Goal: Check status

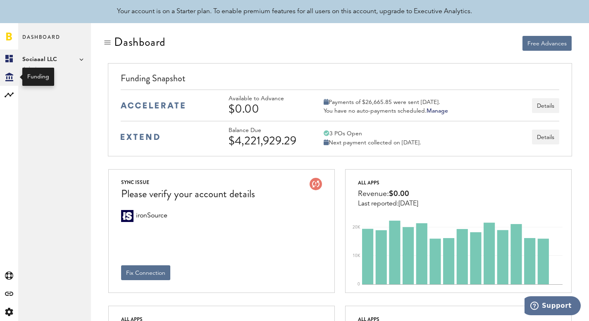
click at [16, 73] on div "Created with Sketch." at bounding box center [9, 77] width 18 height 18
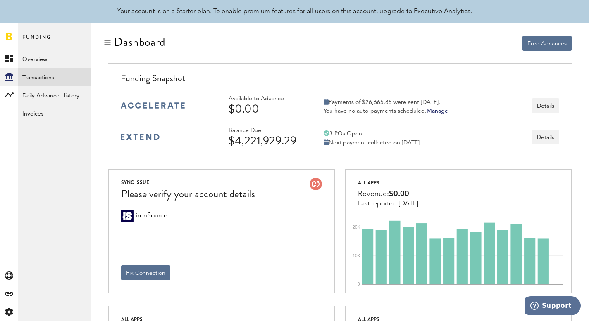
click at [54, 78] on link "Transactions" at bounding box center [54, 77] width 73 height 18
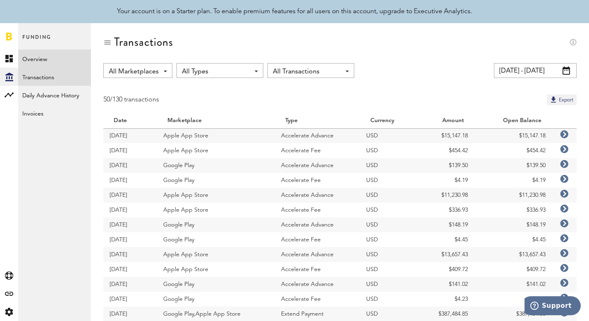
click at [56, 63] on link "Overview" at bounding box center [54, 59] width 73 height 18
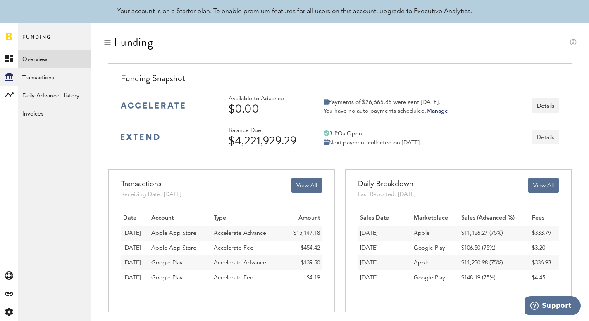
click at [547, 139] on button "Details" at bounding box center [545, 137] width 27 height 15
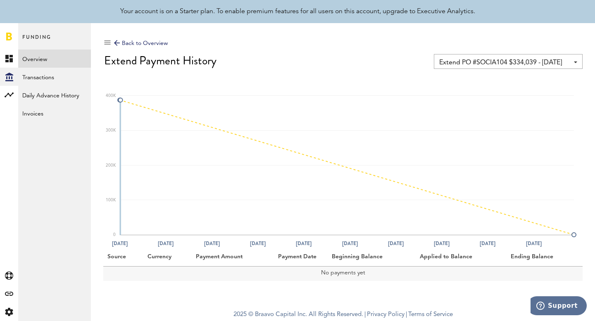
click at [121, 43] on div "Back to Overview" at bounding box center [141, 43] width 54 height 10
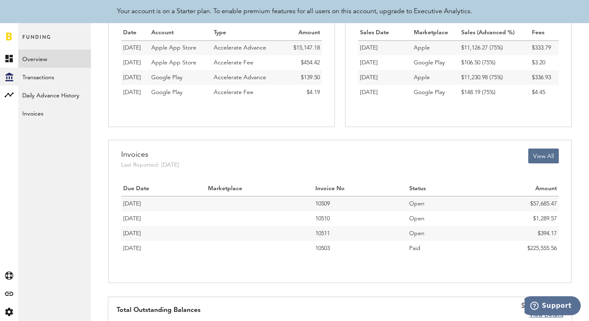
scroll to position [217, 0]
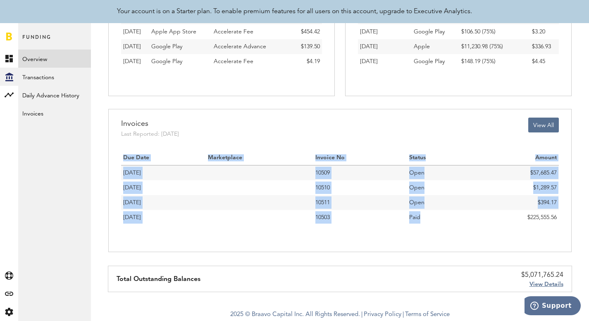
drag, startPoint x: 527, startPoint y: 217, endPoint x: 590, endPoint y: 217, distance: 62.8
click at [589, 217] on html "Hello, [PERSON_NAME] Log Out Your account is on a Starter plan. To enable premi…" at bounding box center [294, 52] width 589 height 538
click at [545, 218] on span "$225,555.56" at bounding box center [541, 218] width 29 height 6
